Goal: Unclear

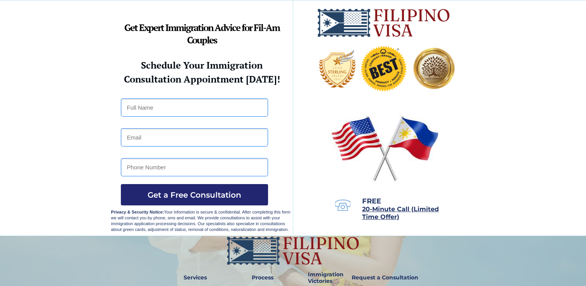
click at [344, 180] on img at bounding box center [385, 148] width 115 height 74
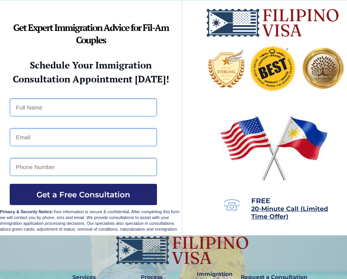
drag, startPoint x: 91, startPoint y: 10, endPoint x: 69, endPoint y: 55, distance: 49.9
click at [239, 85] on img at bounding box center [226, 68] width 37 height 38
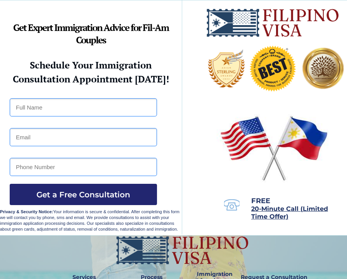
click at [239, 85] on img at bounding box center [226, 68] width 37 height 38
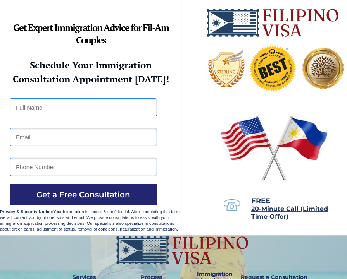
click at [239, 85] on img at bounding box center [226, 68] width 37 height 38
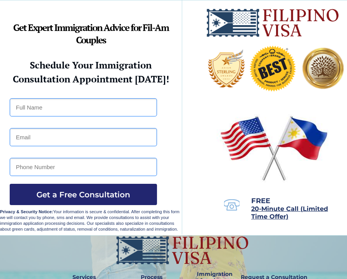
click at [239, 85] on img at bounding box center [226, 68] width 37 height 38
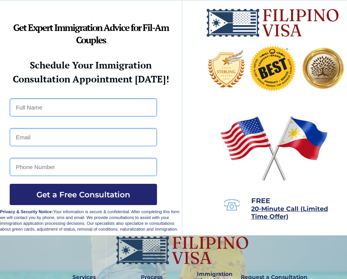
click at [239, 85] on img at bounding box center [226, 68] width 37 height 38
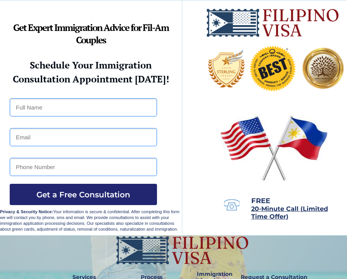
click at [239, 85] on img at bounding box center [226, 68] width 37 height 38
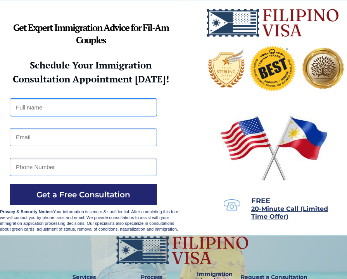
click at [239, 85] on img at bounding box center [226, 68] width 37 height 38
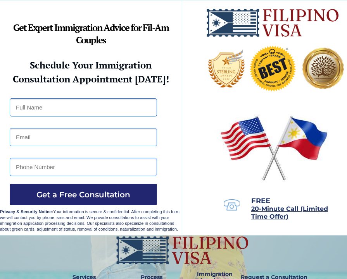
click at [239, 85] on img at bounding box center [226, 68] width 37 height 38
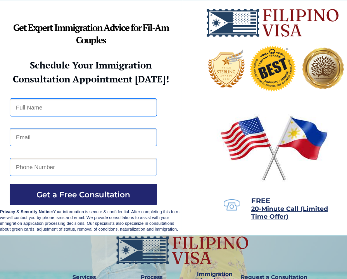
click at [239, 85] on img at bounding box center [226, 68] width 37 height 38
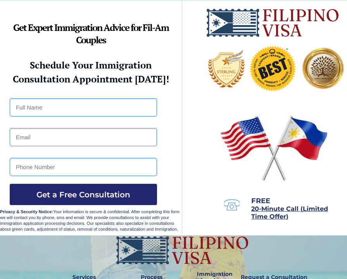
click at [239, 85] on img at bounding box center [226, 68] width 37 height 38
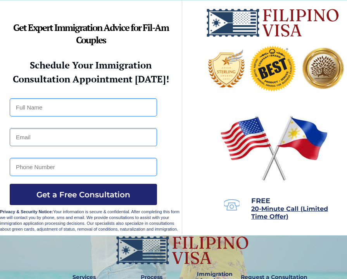
click at [239, 85] on img at bounding box center [226, 68] width 37 height 38
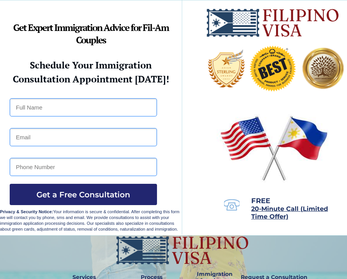
click at [239, 85] on img at bounding box center [226, 68] width 37 height 38
